Goal: Check status: Check status

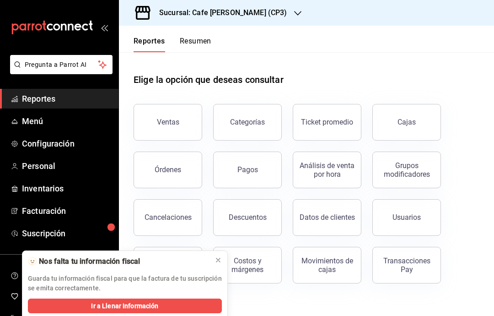
click at [220, 259] on icon at bounding box center [218, 259] width 7 height 7
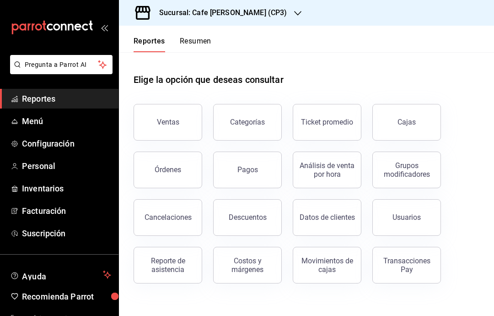
click at [405, 270] on div "Transacciones Pay" at bounding box center [407, 264] width 57 height 17
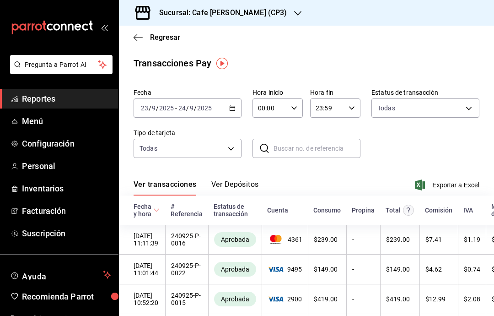
click at [229, 106] on icon "button" at bounding box center [232, 108] width 6 height 6
click at [233, 108] on icon "button" at bounding box center [232, 108] width 6 height 6
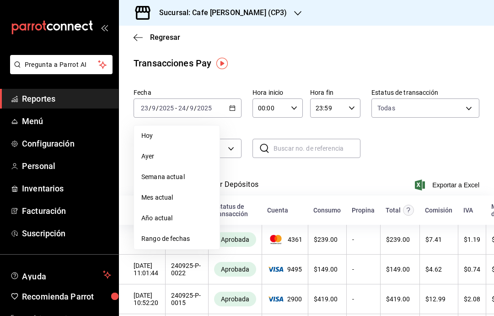
click at [189, 238] on span "Rango de fechas" at bounding box center [176, 239] width 71 height 10
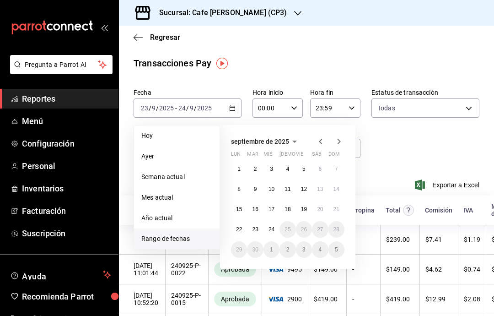
click at [238, 232] on abbr "22" at bounding box center [239, 229] width 6 height 6
click at [238, 231] on abbr "22" at bounding box center [239, 229] width 6 height 6
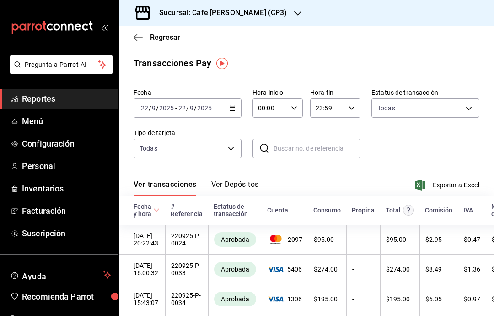
click at [140, 34] on icon "button" at bounding box center [138, 37] width 9 height 8
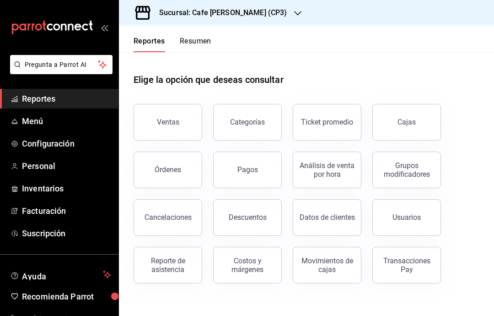
click at [254, 166] on div "Pagos" at bounding box center [248, 169] width 21 height 9
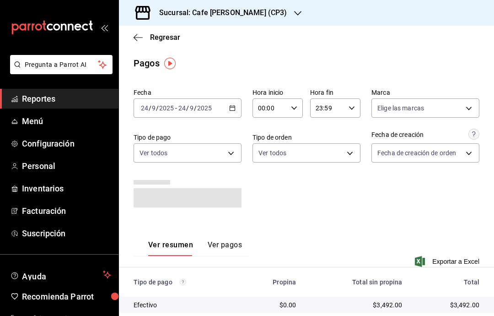
click at [235, 111] on icon "button" at bounding box center [232, 108] width 6 height 6
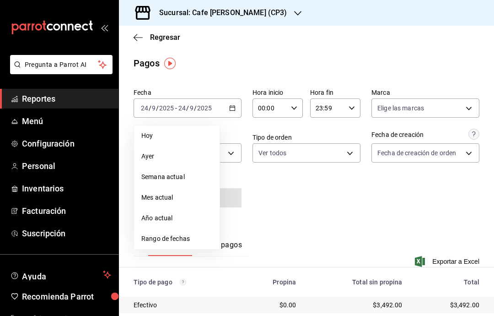
click at [189, 234] on span "Rango de fechas" at bounding box center [176, 239] width 71 height 10
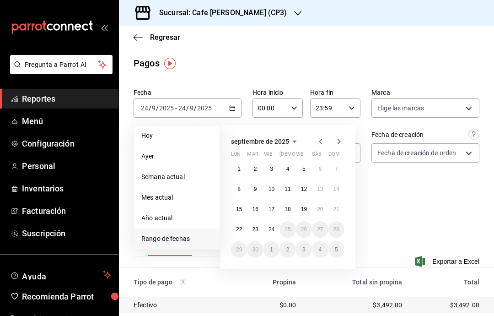
click at [237, 223] on button "22" at bounding box center [239, 229] width 16 height 16
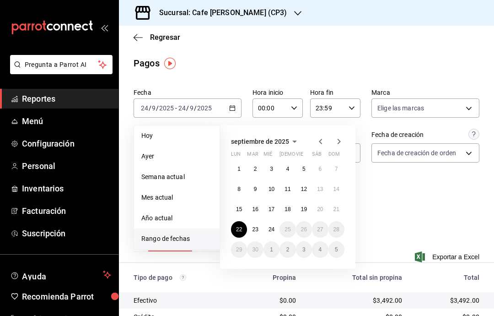
click at [239, 230] on abbr "22" at bounding box center [239, 229] width 6 height 6
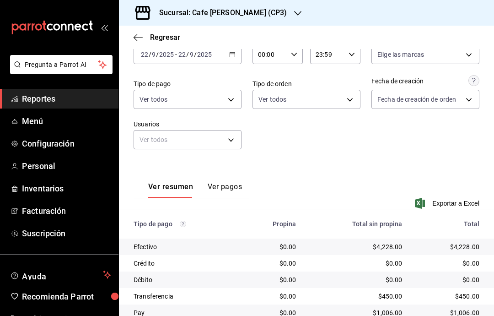
scroll to position [37, 0]
click at [262, 15] on div "Sucursal: Cafe [PERSON_NAME] (CP3)" at bounding box center [215, 13] width 179 height 26
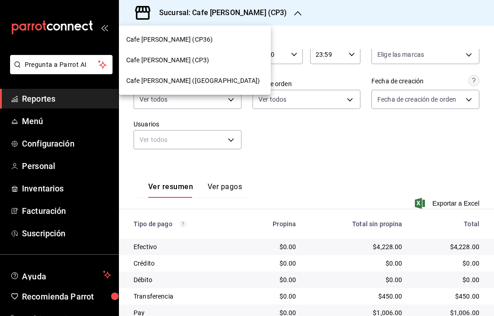
click at [276, 143] on div at bounding box center [247, 158] width 494 height 316
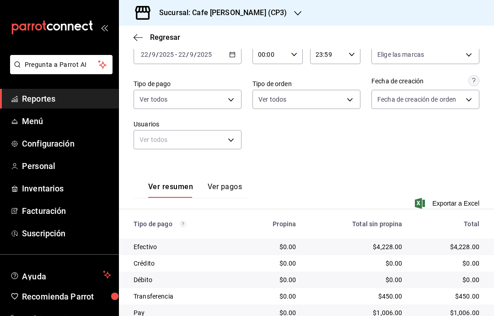
click at [250, 10] on h3 "Sucursal: Cafe [PERSON_NAME] (CP3)" at bounding box center [219, 12] width 135 height 11
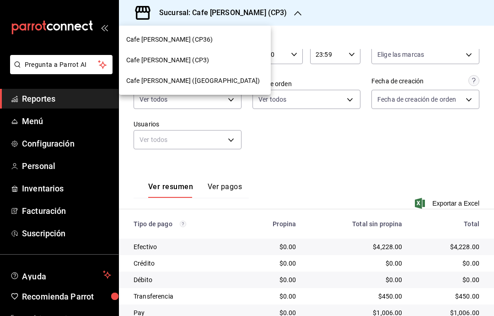
click at [222, 84] on div "Cafe [PERSON_NAME] ([GEOGRAPHIC_DATA])" at bounding box center [194, 81] width 137 height 10
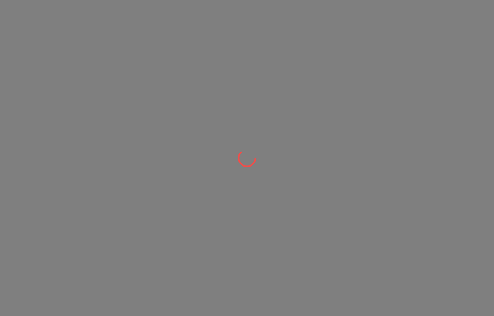
scroll to position [0, 0]
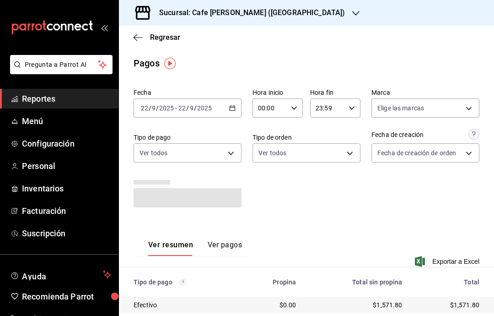
click at [231, 105] on icon "button" at bounding box center [232, 108] width 6 height 6
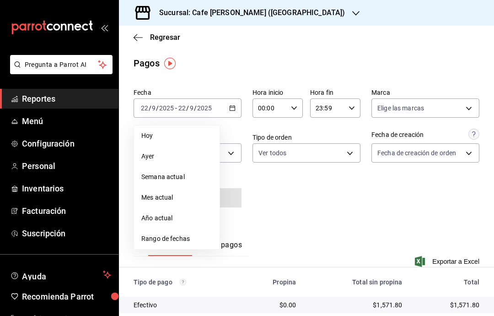
click at [179, 239] on span "Rango de fechas" at bounding box center [176, 239] width 71 height 10
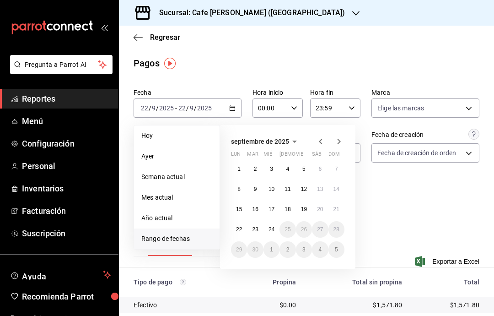
click at [240, 226] on abbr "22" at bounding box center [239, 229] width 6 height 6
click at [240, 225] on button "22" at bounding box center [239, 229] width 16 height 16
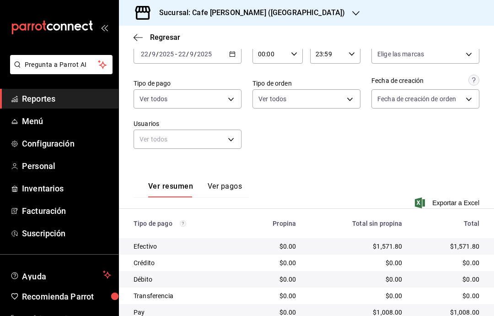
scroll to position [54, 0]
click at [266, 16] on h3 "Sucursal: Cafe [PERSON_NAME] ([GEOGRAPHIC_DATA])" at bounding box center [248, 12] width 193 height 11
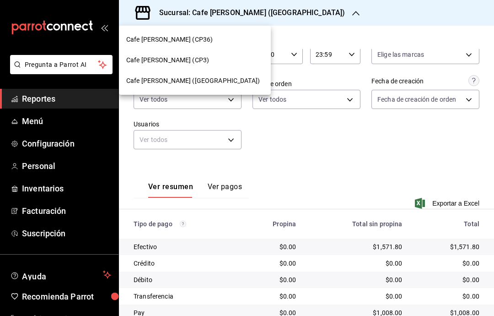
click at [211, 56] on div "Cafe [PERSON_NAME] (CP3)" at bounding box center [194, 60] width 137 height 10
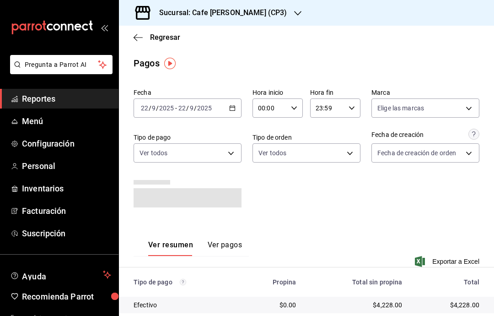
click at [227, 110] on div "[DATE] [DATE] - [DATE] [DATE]" at bounding box center [188, 107] width 108 height 19
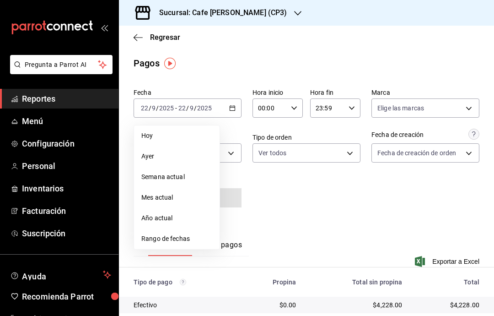
click at [183, 244] on li "Rango de fechas" at bounding box center [177, 238] width 86 height 21
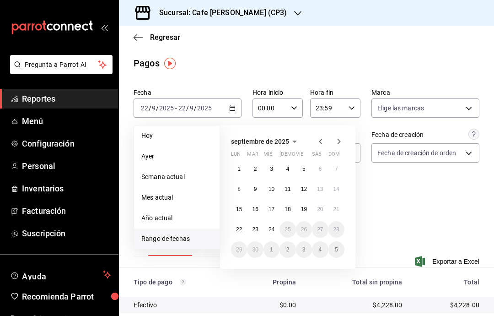
click at [241, 228] on abbr "22" at bounding box center [239, 229] width 6 height 6
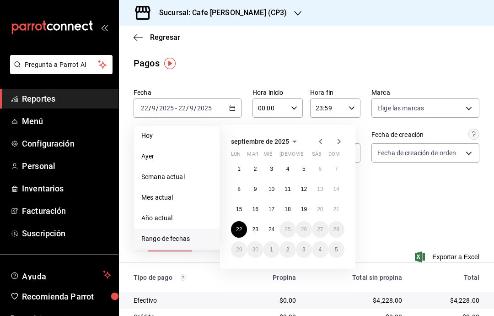
click at [240, 229] on abbr "22" at bounding box center [239, 229] width 6 height 6
click at [240, 229] on div "Ver resumen Ver pagos" at bounding box center [188, 238] width 108 height 27
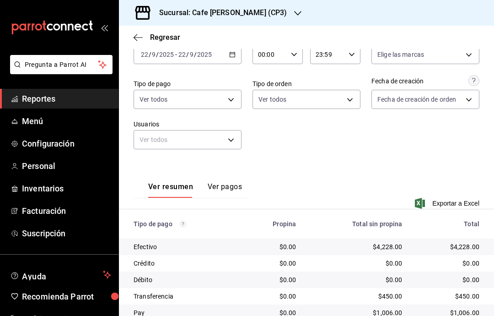
click at [232, 56] on icon "button" at bounding box center [232, 54] width 6 height 6
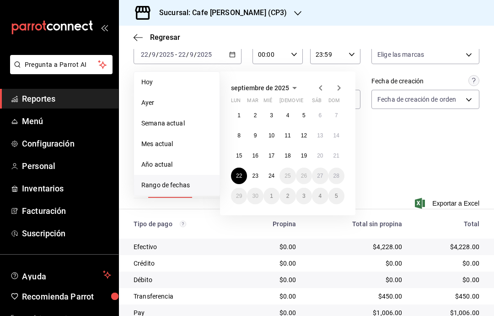
click at [318, 157] on abbr "20" at bounding box center [320, 155] width 6 height 6
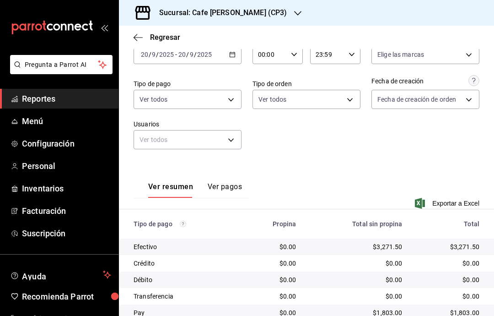
scroll to position [37, 0]
click at [239, 67] on body "Pregunta a Parrot AI Reportes Menú Configuración Personal Inventarios Facturaci…" at bounding box center [247, 158] width 494 height 316
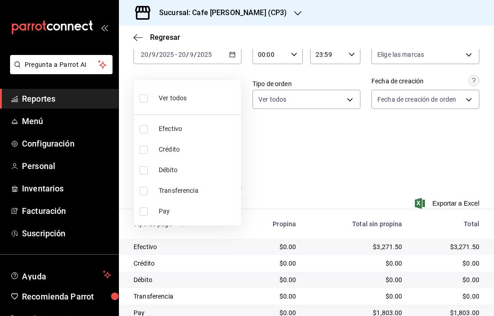
click at [191, 209] on span "Pay" at bounding box center [198, 211] width 79 height 10
type input "e21df8c8-e6b9-4b88-bdfa-a3b290e1d488"
checkbox input "true"
click at [271, 121] on div at bounding box center [247, 158] width 494 height 316
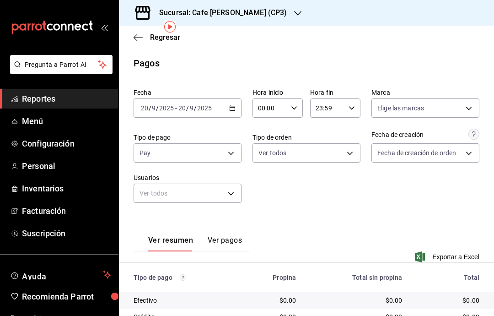
click at [239, 98] on div "[DATE] [DATE] - [DATE] [DATE]" at bounding box center [188, 107] width 108 height 19
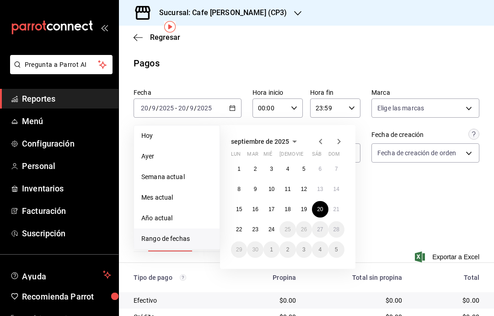
click at [334, 206] on abbr "21" at bounding box center [337, 209] width 6 height 6
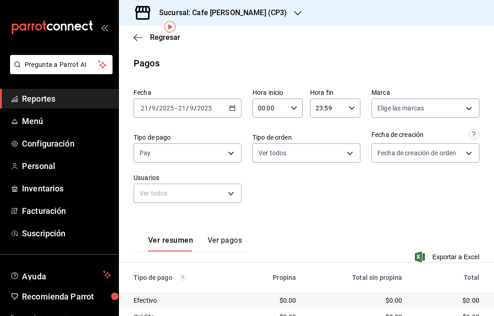
click at [233, 106] on \(Stroke\) "button" at bounding box center [232, 108] width 5 height 5
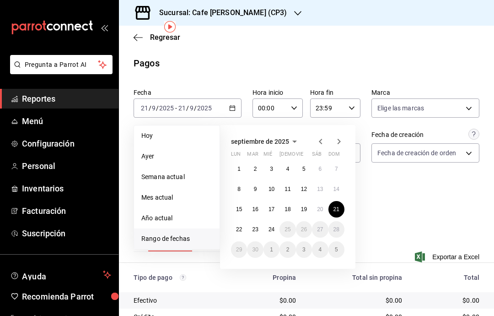
click at [238, 226] on abbr "22" at bounding box center [239, 229] width 6 height 6
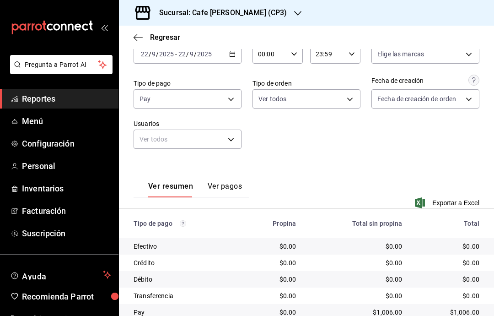
scroll to position [54, 0]
